Goal: Task Accomplishment & Management: Manage account settings

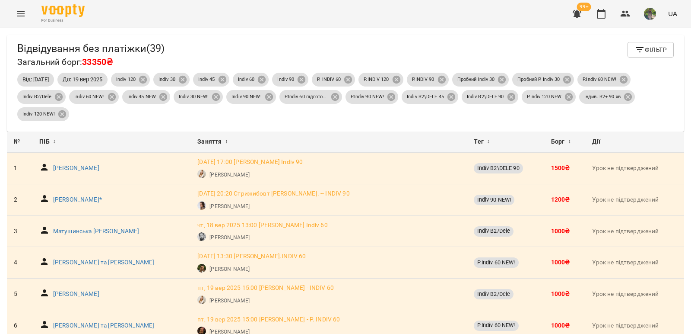
click at [653, 52] on span "Фільтр" at bounding box center [651, 50] width 32 height 10
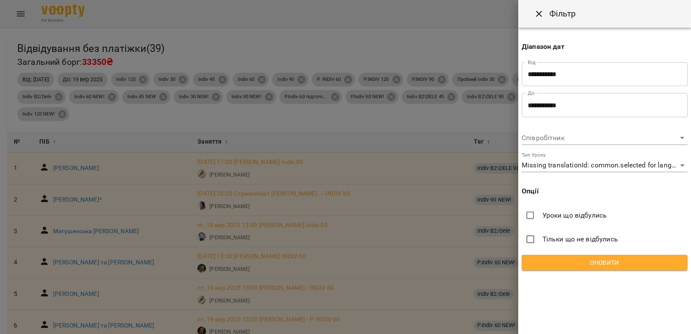
click at [460, 58] on div at bounding box center [345, 167] width 691 height 334
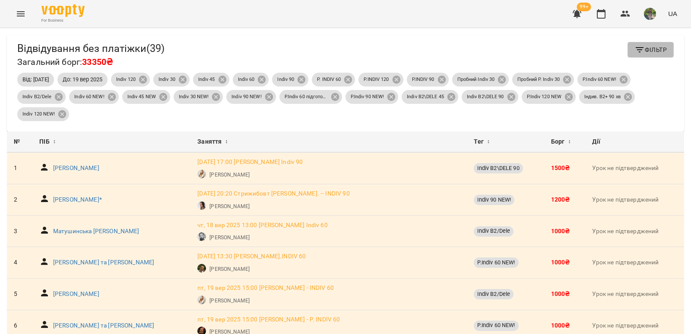
click at [650, 52] on span "Фільтр" at bounding box center [651, 50] width 32 height 10
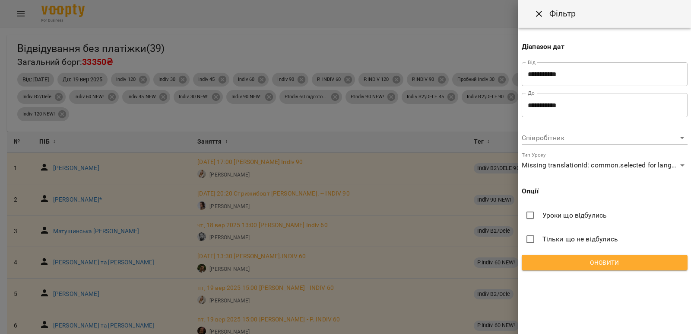
click at [623, 257] on span "Оновити" at bounding box center [605, 262] width 152 height 10
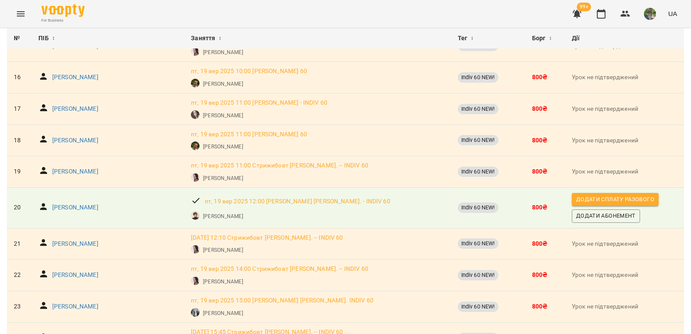
scroll to position [605, 0]
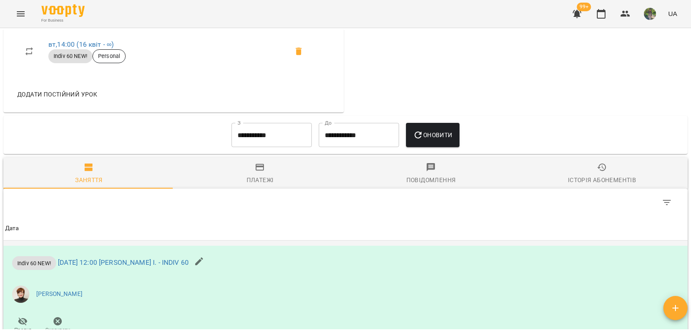
scroll to position [605, 0]
click at [620, 178] on div "Історія абонементів" at bounding box center [602, 180] width 68 height 10
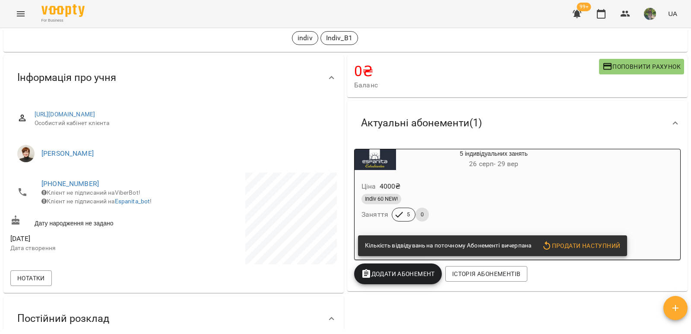
scroll to position [0, 0]
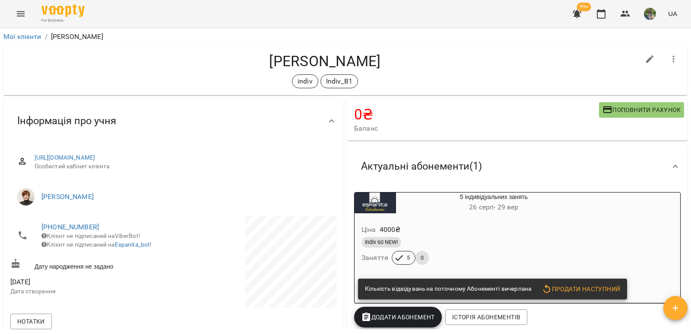
click at [484, 76] on div "indiv Indiv_B1" at bounding box center [325, 81] width 630 height 14
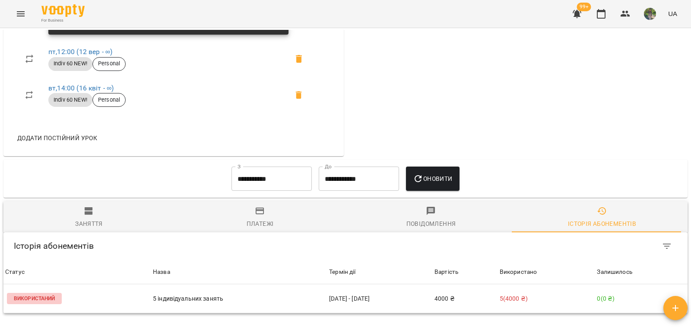
scroll to position [605, 0]
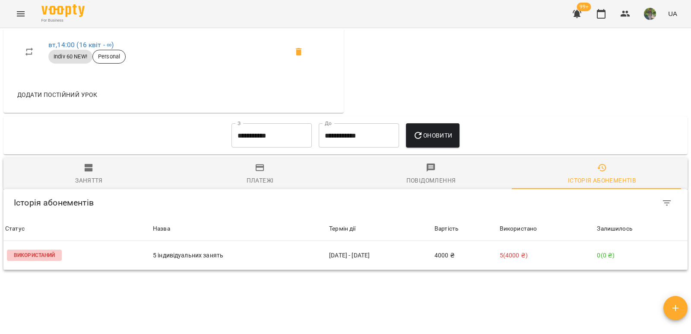
click at [437, 174] on span "Повідомлення" at bounding box center [431, 173] width 161 height 23
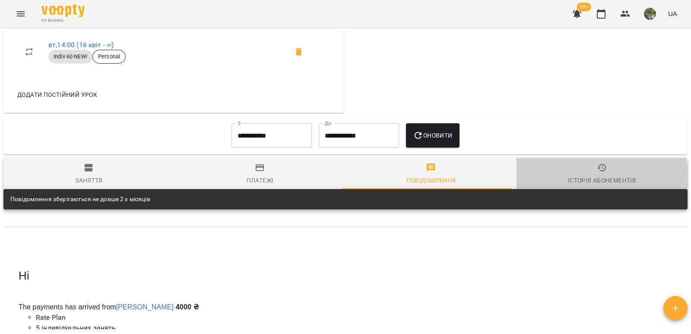
click at [595, 178] on div "Історія абонементів" at bounding box center [602, 180] width 68 height 10
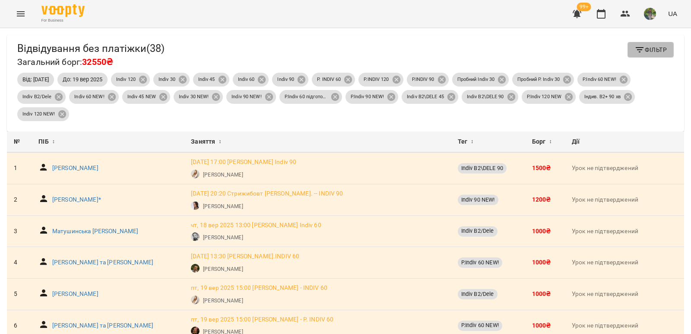
click at [650, 54] on span "Фільтр" at bounding box center [651, 50] width 32 height 10
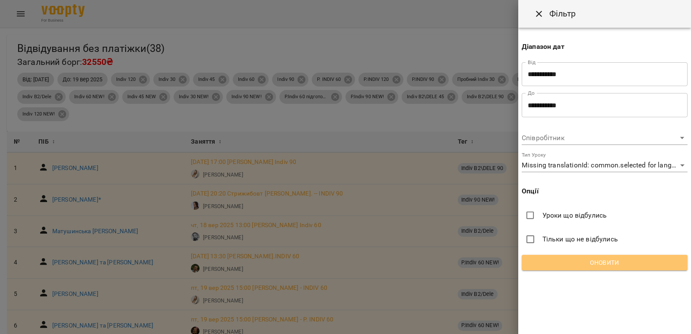
click at [622, 259] on span "Оновити" at bounding box center [605, 262] width 152 height 10
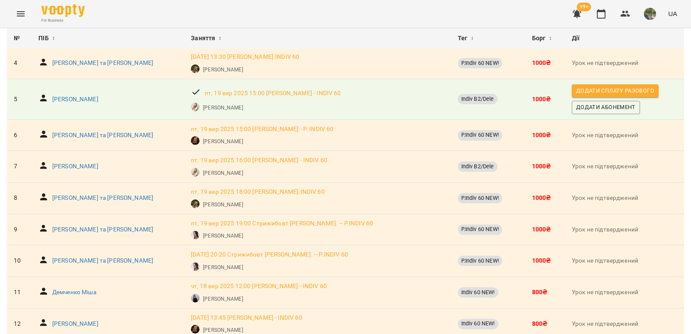
scroll to position [156, 0]
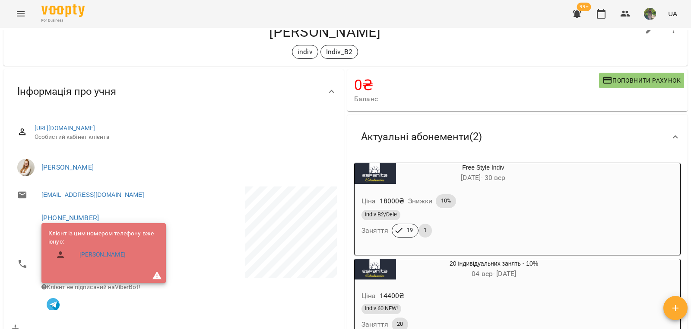
scroll to position [43, 0]
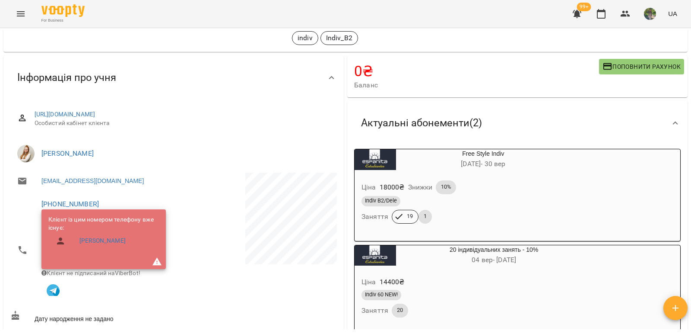
click at [490, 199] on div "Indiv B2/Dele" at bounding box center [463, 201] width 202 height 10
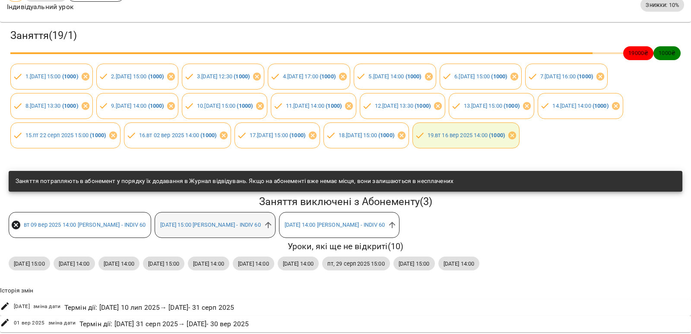
scroll to position [142, 0]
click at [273, 220] on icon at bounding box center [269, 225] width 10 height 10
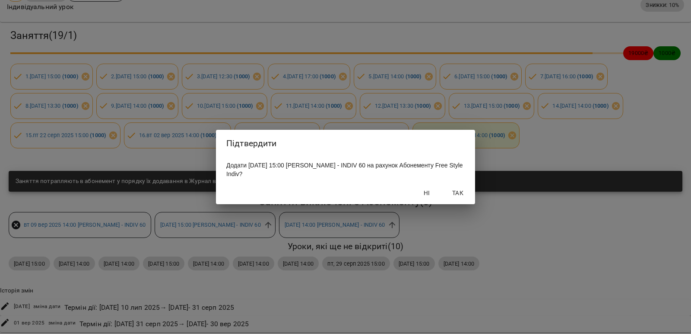
click at [462, 191] on span "Так" at bounding box center [458, 193] width 21 height 10
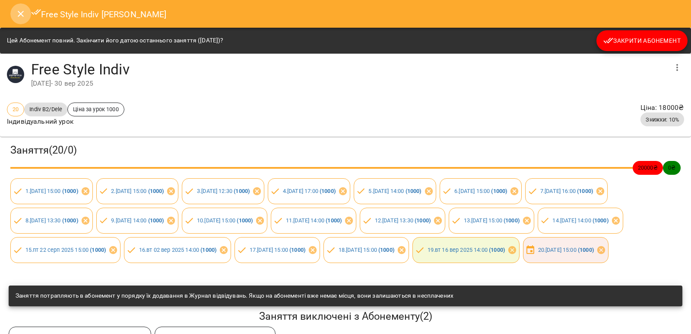
click at [21, 15] on icon "Close" at bounding box center [21, 14] width 10 height 10
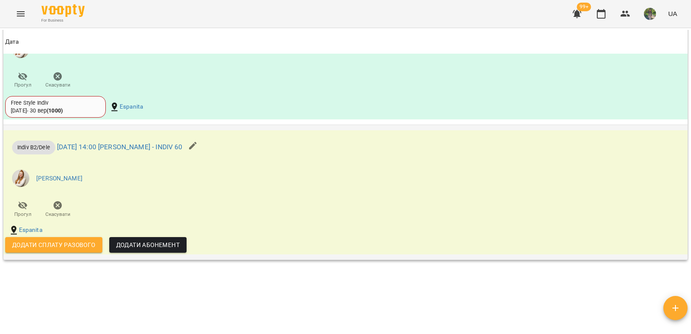
scroll to position [1051, 0]
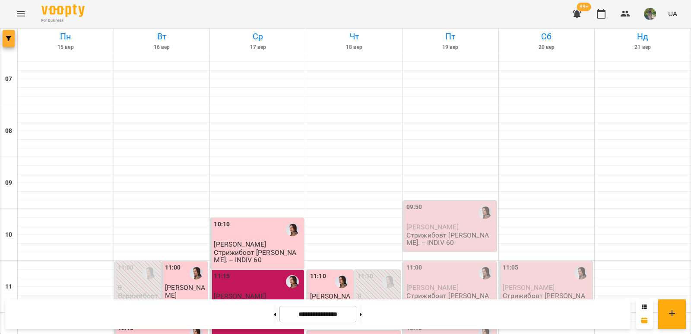
click at [8, 39] on icon "button" at bounding box center [8, 38] width 5 height 5
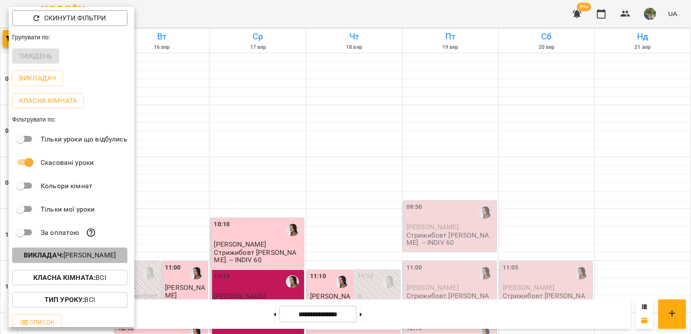
click at [97, 258] on p "Викладач : Стрижибовт [PERSON_NAME]" at bounding box center [70, 255] width 92 height 10
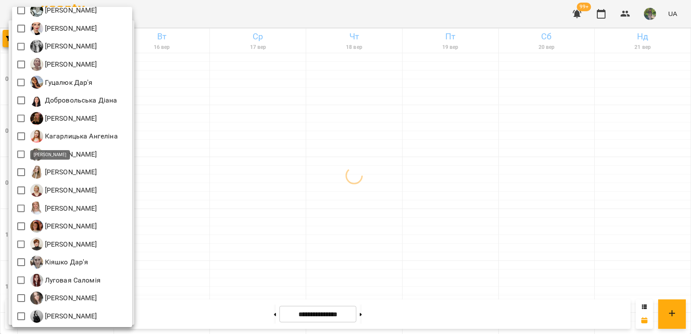
scroll to position [121, 0]
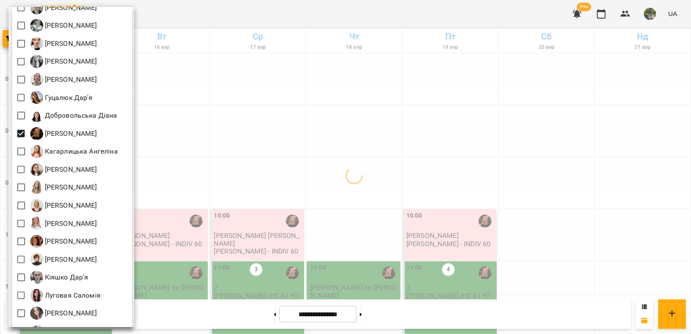
click at [358, 157] on div at bounding box center [345, 167] width 691 height 334
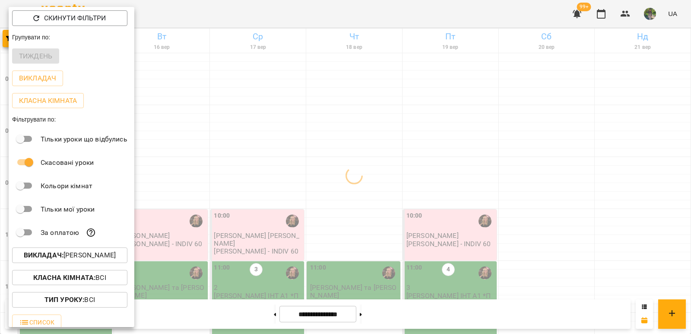
click at [364, 180] on div at bounding box center [345, 167] width 691 height 334
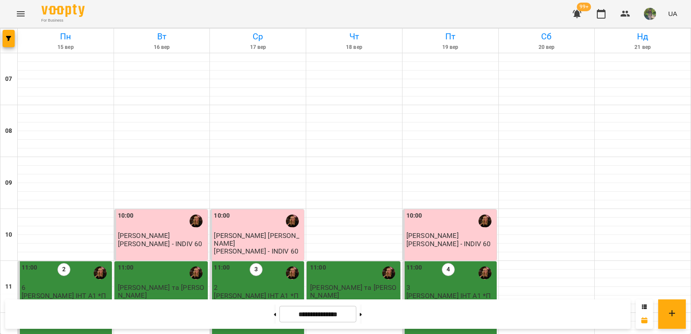
scroll to position [303, 0]
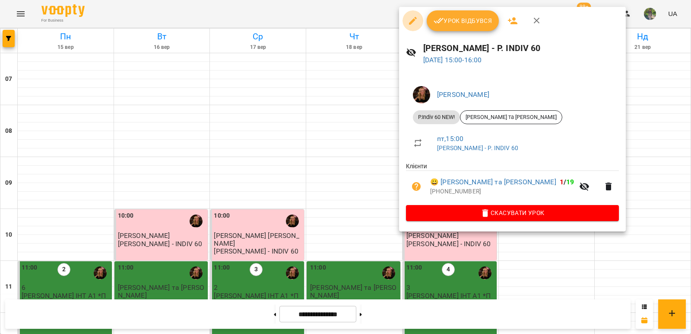
click at [412, 18] on icon "button" at bounding box center [413, 21] width 10 height 10
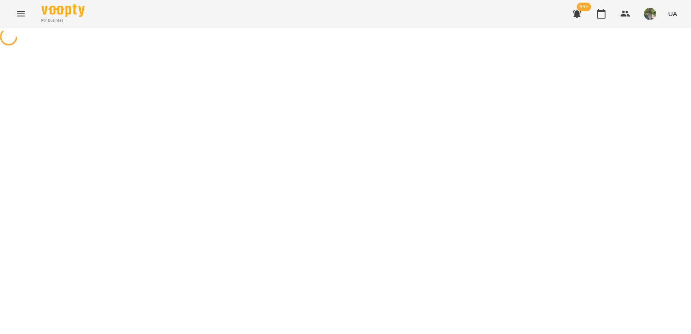
select select "**********"
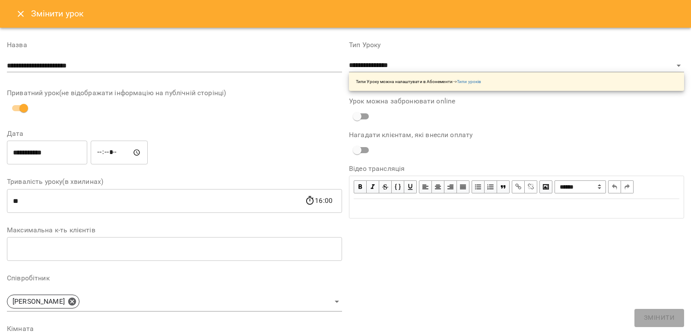
click at [121, 153] on input "*****" at bounding box center [119, 152] width 57 height 24
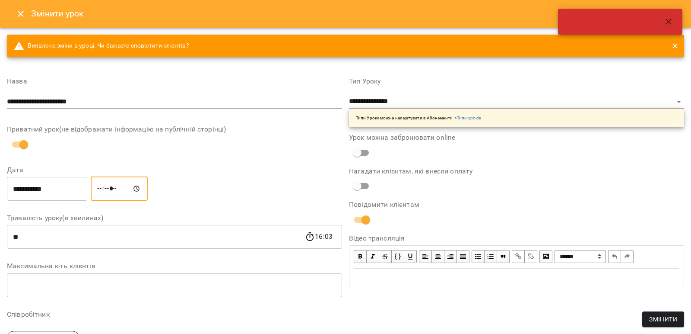
type input "*****"
click at [671, 319] on span "Змінити" at bounding box center [664, 319] width 28 height 10
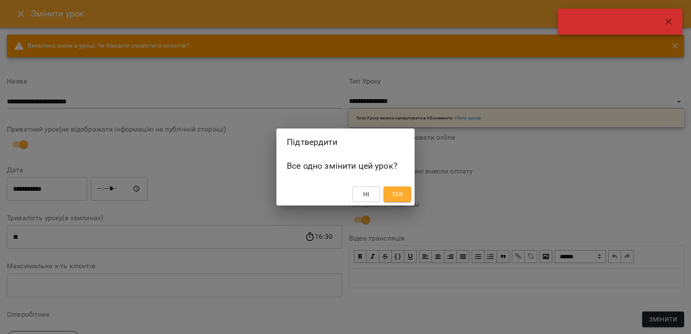
click at [404, 197] on span "Так" at bounding box center [398, 194] width 14 height 10
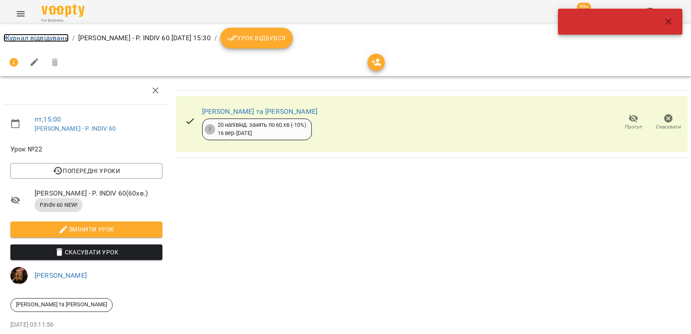
click at [41, 36] on link "Журнал відвідувань" at bounding box center [35, 38] width 65 height 8
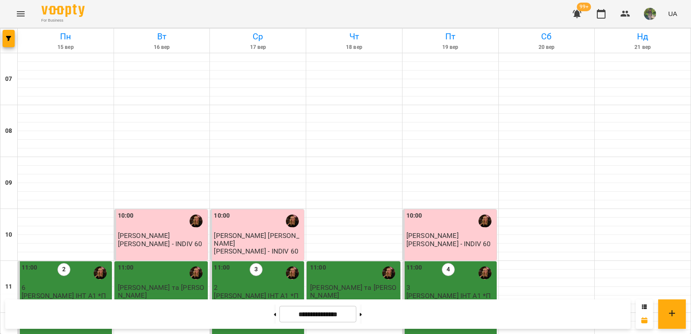
scroll to position [475, 0]
